Goal: Information Seeking & Learning: Understand process/instructions

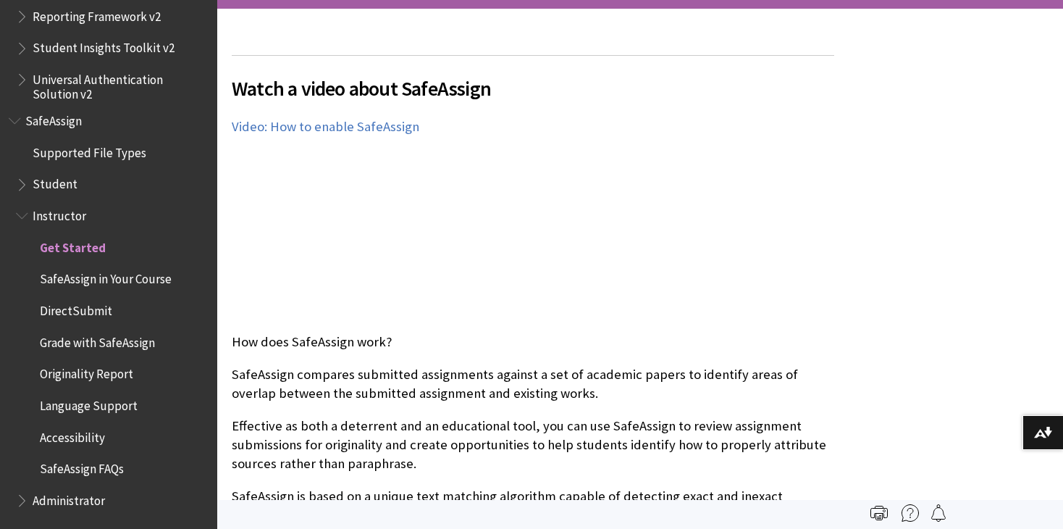
scroll to position [298, 0]
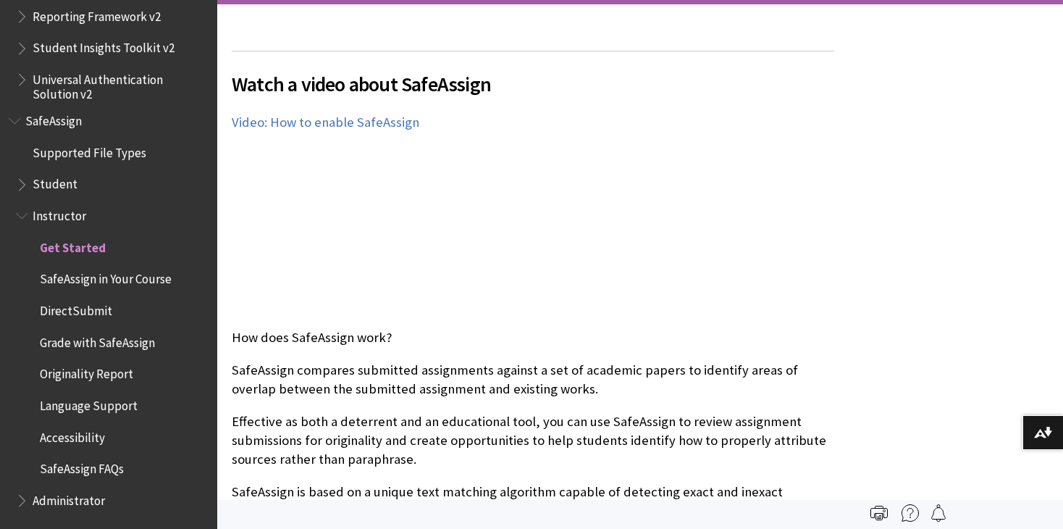
click at [563, 381] on p "SafeAssign compares submitted assignments against a set of academic papers to i…" at bounding box center [533, 380] width 603 height 38
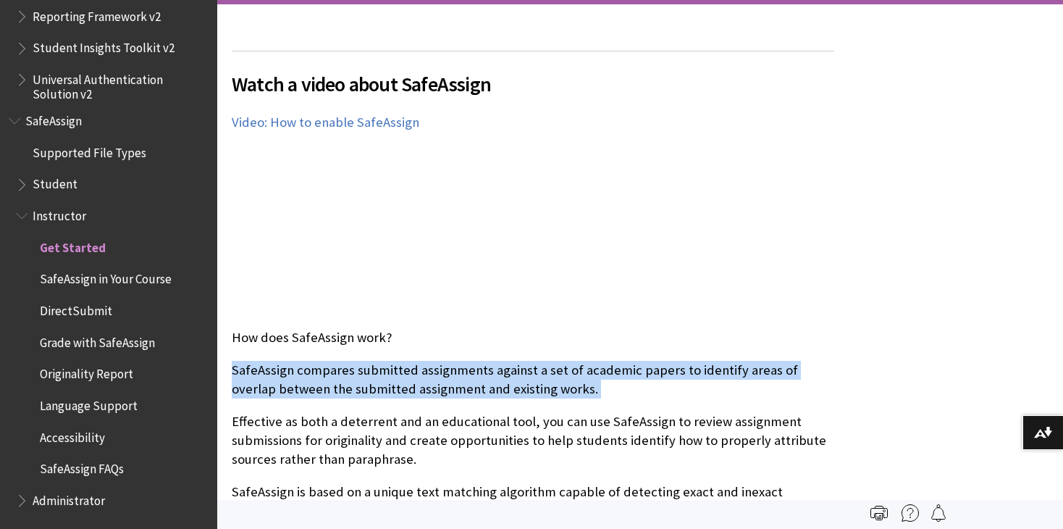
click at [563, 381] on p "SafeAssign compares submitted assignments against a set of academic papers to i…" at bounding box center [533, 380] width 603 height 38
click at [529, 387] on p "SafeAssign compares submitted assignments against a set of academic papers to i…" at bounding box center [533, 380] width 603 height 38
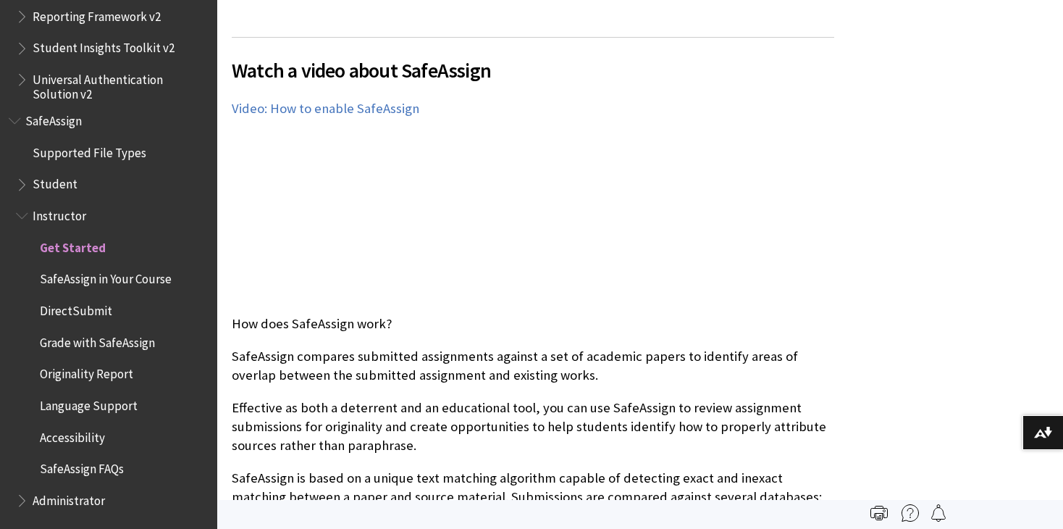
scroll to position [313, 0]
click at [538, 421] on p "Effective as both a deterrent and an educational tool, you can use SafeAssign t…" at bounding box center [533, 426] width 603 height 57
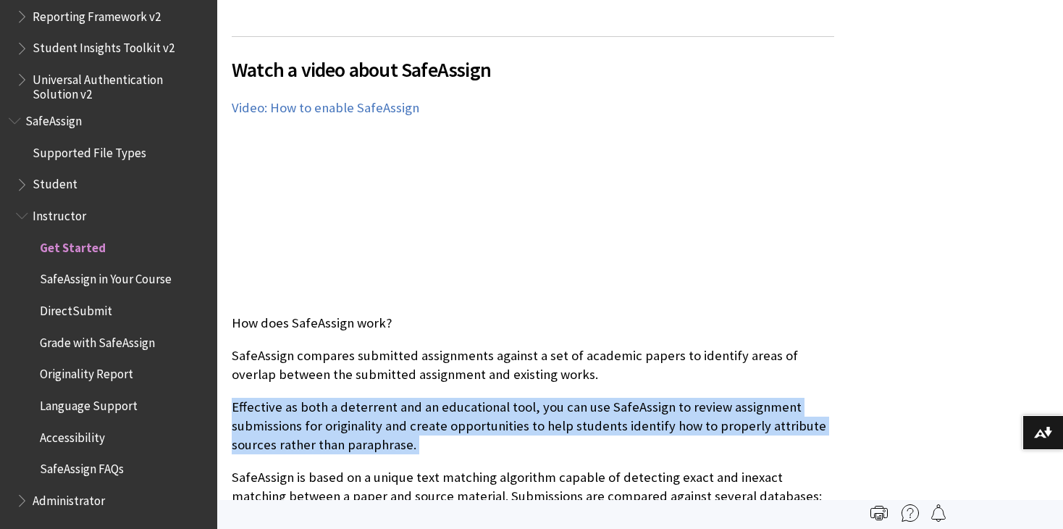
click at [538, 421] on p "Effective as both a deterrent and an educational tool, you can use SafeAssign t…" at bounding box center [533, 426] width 603 height 57
click at [539, 449] on p "Effective as both a deterrent and an educational tool, you can use SafeAssign t…" at bounding box center [533, 426] width 603 height 57
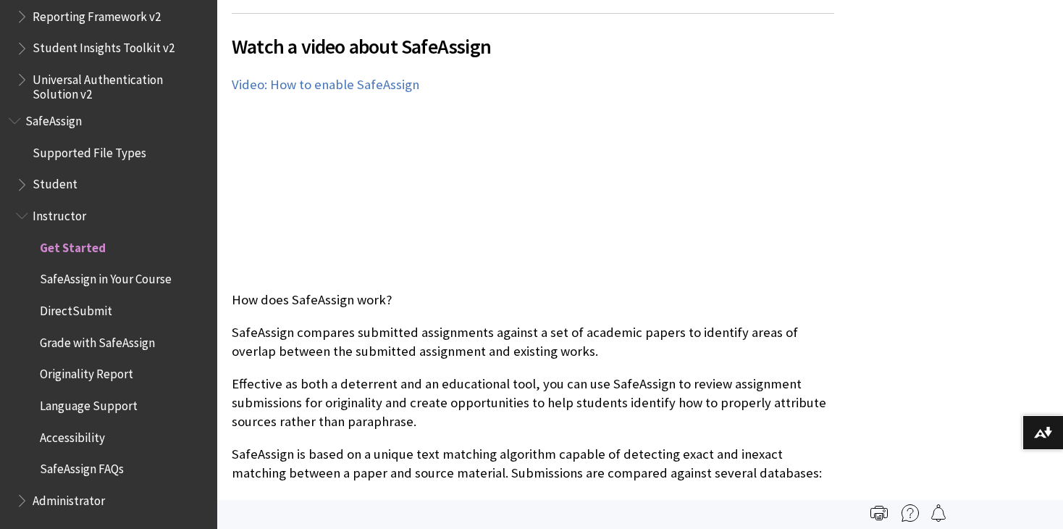
scroll to position [336, 0]
click at [539, 449] on p "SafeAssign is based on a unique text matching algorithm capable of detecting ex…" at bounding box center [533, 464] width 603 height 38
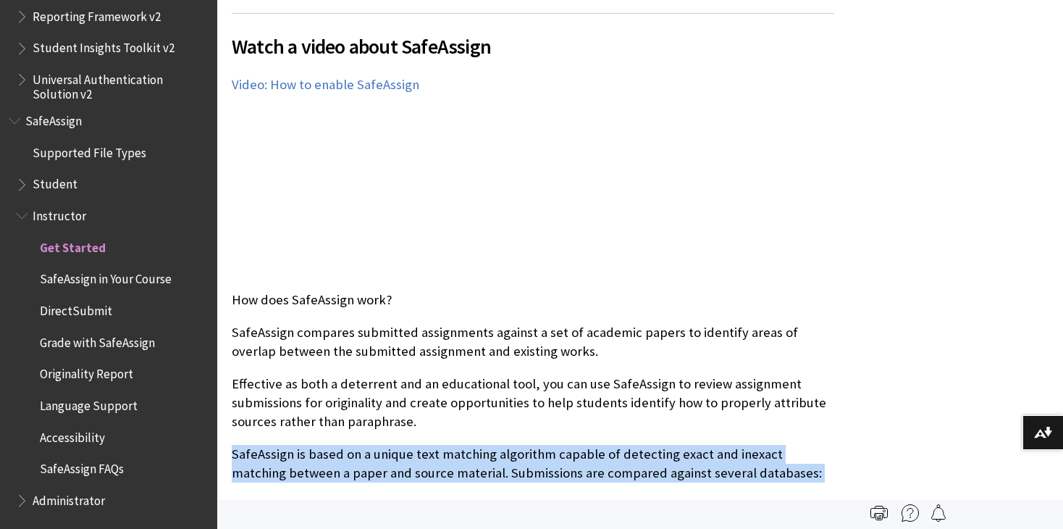
click at [539, 449] on p "SafeAssign is based on a unique text matching algorithm capable of detecting ex…" at bounding box center [533, 464] width 603 height 38
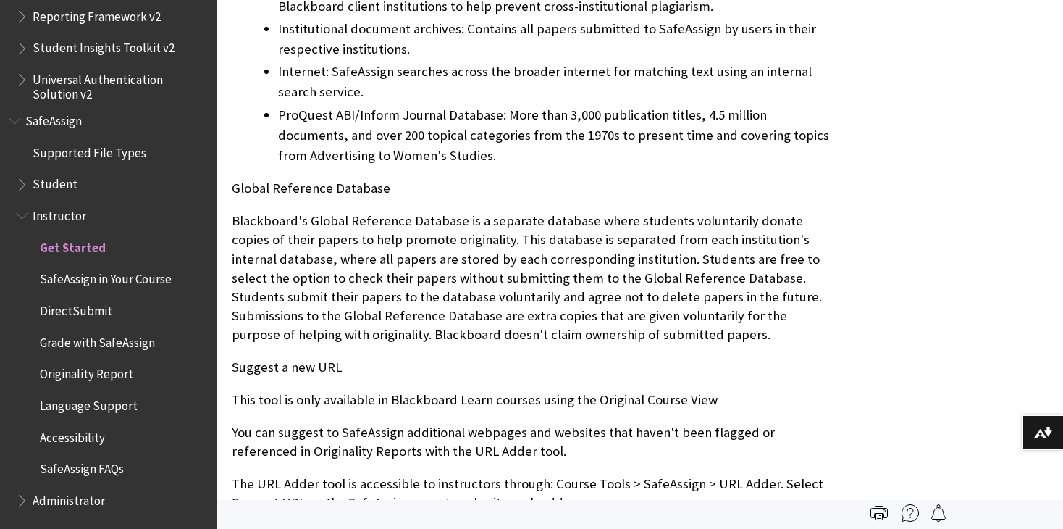
scroll to position [857, 0]
